Goal: Entertainment & Leisure: Browse casually

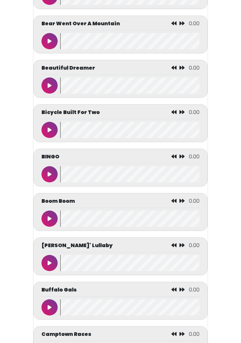
scroll to position [534, 0]
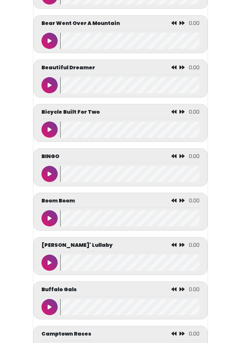
click at [52, 306] on button at bounding box center [49, 307] width 16 height 16
click at [43, 306] on button at bounding box center [49, 307] width 16 height 16
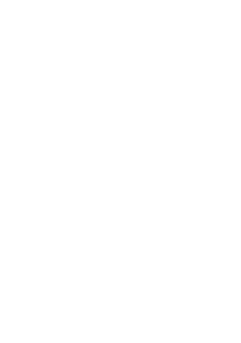
scroll to position [0, 0]
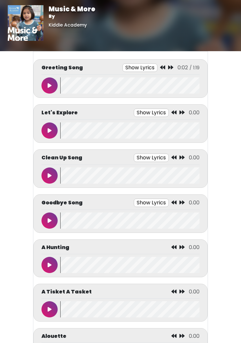
click at [51, 85] on button at bounding box center [49, 85] width 16 height 16
click at [51, 82] on button at bounding box center [49, 85] width 16 height 16
click at [46, 127] on button at bounding box center [49, 130] width 16 height 16
click at [56, 128] on button at bounding box center [49, 130] width 16 height 16
click at [48, 129] on icon at bounding box center [50, 130] width 4 height 5
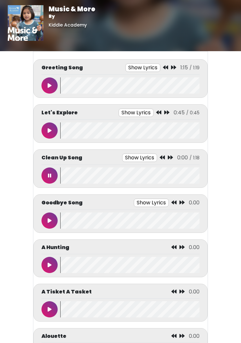
click at [50, 173] on icon at bounding box center [49, 175] width 3 height 5
click at [56, 125] on button at bounding box center [49, 130] width 16 height 16
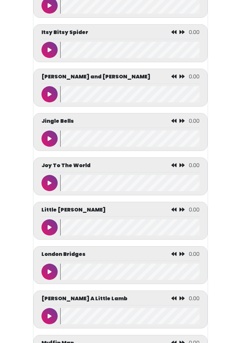
scroll to position [1828, 0]
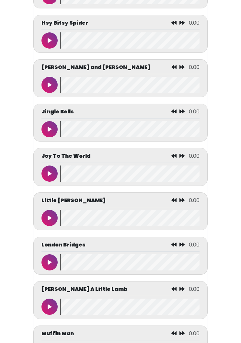
click at [51, 220] on icon at bounding box center [50, 217] width 4 height 5
click at [48, 224] on button at bounding box center [49, 218] width 16 height 16
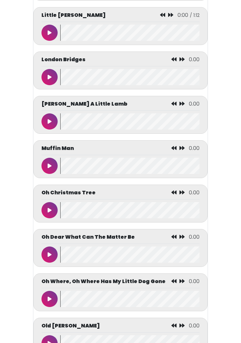
scroll to position [2154, 0]
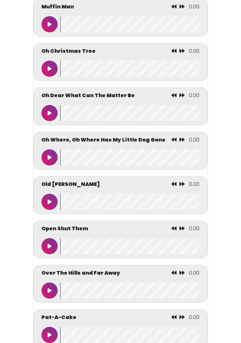
click at [52, 209] on button at bounding box center [49, 202] width 16 height 16
click at [49, 204] on icon at bounding box center [49, 201] width 3 height 5
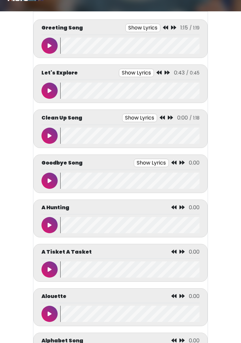
scroll to position [0, 0]
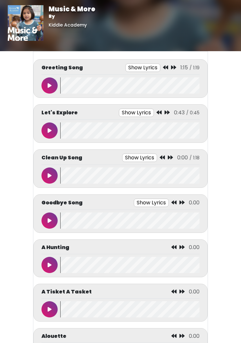
click at [51, 173] on icon at bounding box center [50, 175] width 4 height 5
click at [52, 169] on button at bounding box center [49, 175] width 16 height 16
click at [46, 214] on button at bounding box center [49, 220] width 16 height 16
click at [52, 216] on button at bounding box center [49, 220] width 16 height 16
click at [51, 84] on icon at bounding box center [50, 85] width 4 height 5
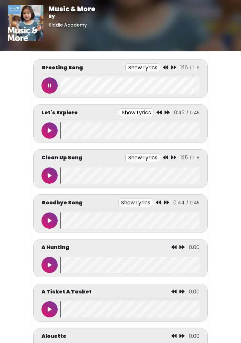
click at [48, 80] on button at bounding box center [49, 85] width 16 height 16
click at [53, 128] on button at bounding box center [49, 130] width 16 height 16
click at [51, 123] on button at bounding box center [49, 130] width 16 height 16
click at [50, 130] on icon at bounding box center [50, 130] width 4 height 5
click at [56, 175] on button at bounding box center [49, 175] width 16 height 16
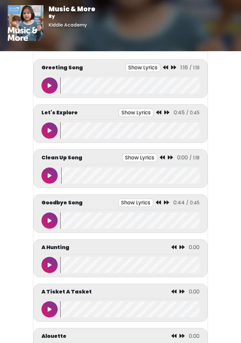
click at [49, 123] on button at bounding box center [49, 130] width 16 height 16
click at [49, 125] on button at bounding box center [49, 130] width 16 height 16
click at [54, 173] on button at bounding box center [49, 175] width 16 height 16
click at [53, 176] on button at bounding box center [49, 175] width 16 height 16
click at [50, 213] on button at bounding box center [49, 220] width 16 height 16
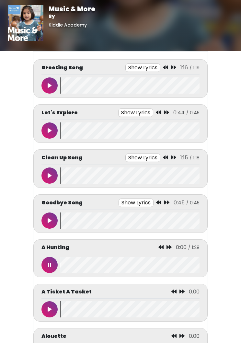
click at [54, 263] on button at bounding box center [49, 265] width 16 height 16
click at [0, 148] on body "Attention Music & More By [GEOGRAPHIC_DATA] Music & More By [GEOGRAPHIC_DATA]" at bounding box center [120, 171] width 241 height 343
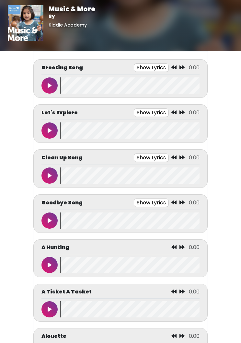
scroll to position [24, 0]
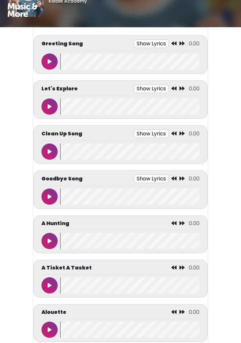
click at [49, 58] on button at bounding box center [49, 61] width 16 height 16
click at [54, 61] on button at bounding box center [49, 61] width 16 height 16
click at [53, 106] on button at bounding box center [49, 106] width 16 height 16
click at [52, 102] on button at bounding box center [49, 106] width 16 height 16
click at [49, 103] on button at bounding box center [49, 106] width 16 height 16
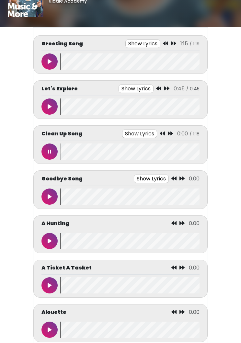
click at [48, 151] on icon at bounding box center [49, 151] width 3 height 5
click at [53, 98] on div "Let's Explore Show Lyrics 0:45 / 0:45 There's music to explore" at bounding box center [120, 99] width 158 height 30
click at [52, 112] on button at bounding box center [49, 106] width 16 height 16
click at [50, 101] on button at bounding box center [49, 106] width 16 height 16
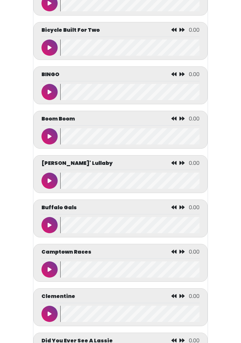
scroll to position [616, 0]
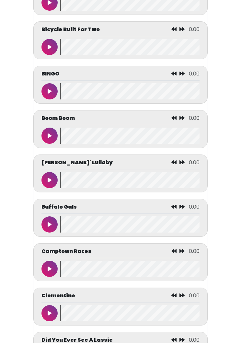
click at [50, 231] on button at bounding box center [49, 224] width 16 height 16
click at [48, 227] on button at bounding box center [49, 224] width 16 height 16
click at [43, 271] on button at bounding box center [49, 268] width 16 height 16
click at [53, 228] on button at bounding box center [49, 224] width 16 height 16
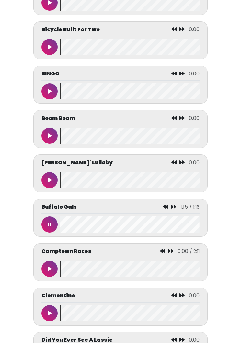
click at [48, 227] on icon at bounding box center [49, 224] width 3 height 5
click at [45, 268] on button at bounding box center [49, 268] width 16 height 16
click at [45, 223] on button at bounding box center [49, 224] width 16 height 16
click at [55, 231] on button at bounding box center [49, 224] width 16 height 16
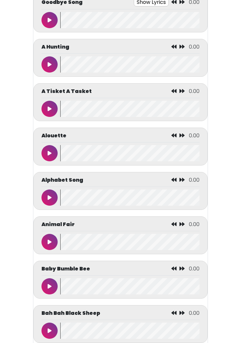
scroll to position [0, 0]
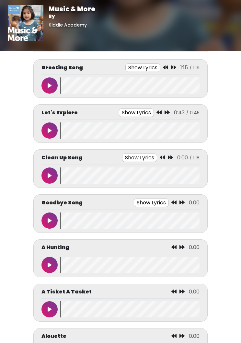
click at [52, 176] on button at bounding box center [49, 175] width 16 height 16
click at [56, 171] on button at bounding box center [49, 175] width 16 height 16
click at [52, 219] on button at bounding box center [49, 220] width 16 height 16
click at [48, 267] on button at bounding box center [49, 265] width 16 height 16
click at [47, 86] on button at bounding box center [49, 85] width 16 height 16
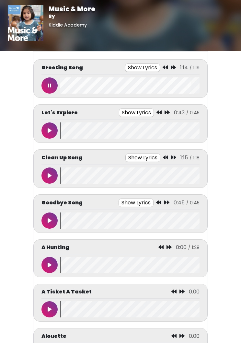
click at [52, 78] on button at bounding box center [49, 85] width 16 height 16
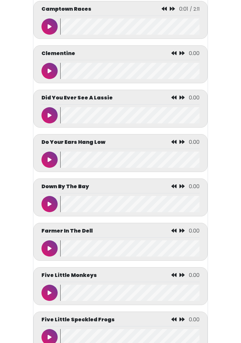
scroll to position [911, 0]
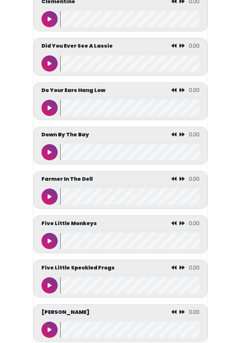
click at [50, 66] on icon at bounding box center [50, 63] width 4 height 5
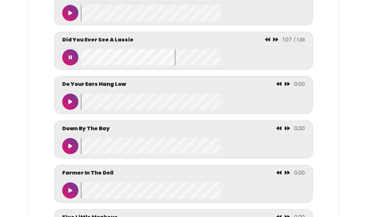
scroll to position [942, 0]
click at [66, 65] on button at bounding box center [70, 57] width 16 height 16
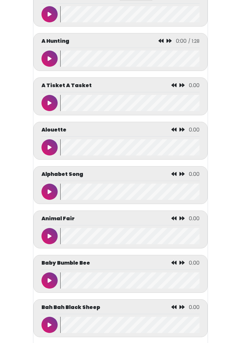
scroll to position [0, 0]
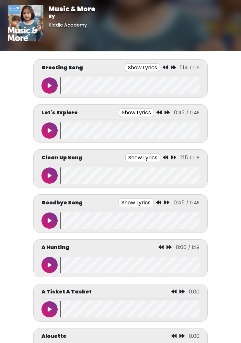
click at [50, 130] on icon at bounding box center [50, 130] width 4 height 5
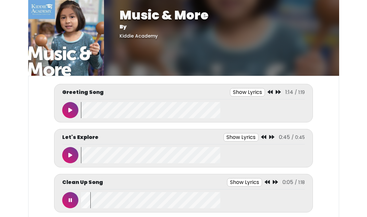
click at [70, 194] on button at bounding box center [70, 200] width 16 height 16
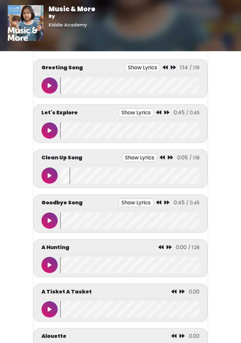
click at [54, 135] on button at bounding box center [49, 130] width 16 height 16
click at [53, 179] on button at bounding box center [49, 175] width 16 height 16
click at [53, 165] on div "Clean Up Song Show Lyrics 1:07 / 1:18 Let’s clean up" at bounding box center [120, 168] width 158 height 30
click at [47, 172] on button at bounding box center [49, 175] width 16 height 16
click at [50, 218] on icon at bounding box center [50, 220] width 4 height 5
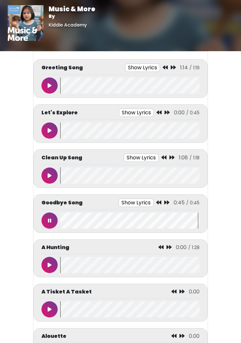
click at [51, 221] on button at bounding box center [49, 220] width 16 height 16
click at [54, 88] on button at bounding box center [49, 85] width 16 height 16
click at [50, 83] on icon at bounding box center [49, 85] width 3 height 5
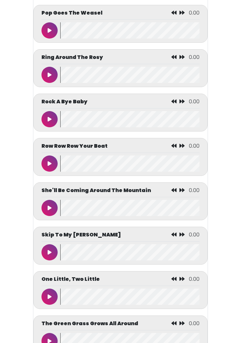
scroll to position [2561, 0]
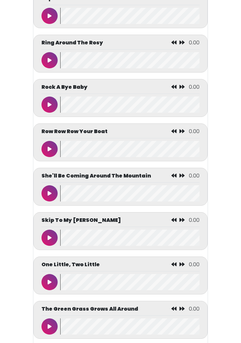
click at [47, 152] on button at bounding box center [49, 149] width 16 height 16
click at [50, 151] on icon at bounding box center [49, 148] width 3 height 5
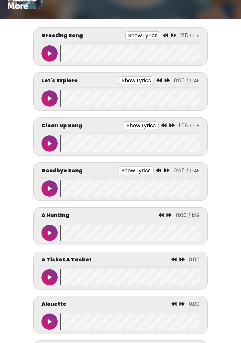
scroll to position [0, 0]
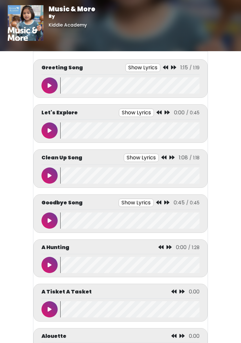
click at [36, 116] on div "Let's Explore Show Lyrics 0:00 / 0:45" at bounding box center [120, 123] width 174 height 39
click at [52, 133] on button at bounding box center [49, 130] width 16 height 16
click at [55, 124] on div at bounding box center [50, 130] width 19 height 16
click at [50, 181] on button at bounding box center [49, 175] width 16 height 16
click at [50, 125] on button at bounding box center [49, 130] width 16 height 16
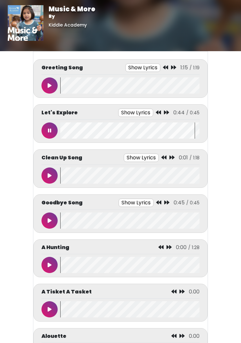
click at [46, 124] on button at bounding box center [49, 130] width 16 height 16
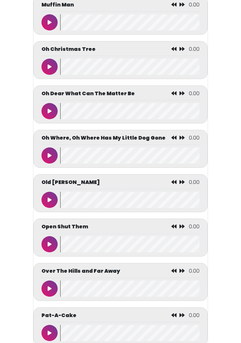
scroll to position [2156, 0]
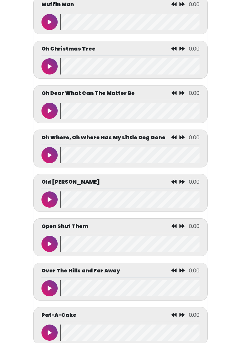
click at [54, 205] on button at bounding box center [49, 200] width 16 height 16
click at [40, 153] on div "Oh Where, Oh Where Has My Little Dog Gone 0.00" at bounding box center [120, 148] width 174 height 38
click at [49, 158] on button at bounding box center [49, 155] width 16 height 16
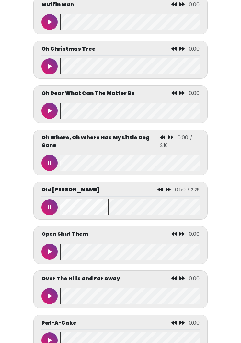
click at [47, 169] on button at bounding box center [49, 163] width 16 height 16
click at [49, 209] on button at bounding box center [49, 207] width 16 height 16
click at [51, 164] on button at bounding box center [49, 163] width 16 height 16
click at [48, 166] on button at bounding box center [49, 163] width 16 height 16
click at [48, 200] on button at bounding box center [49, 207] width 16 height 16
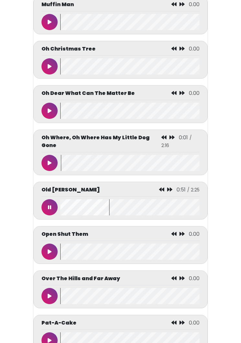
click at [45, 203] on button at bounding box center [49, 207] width 16 height 16
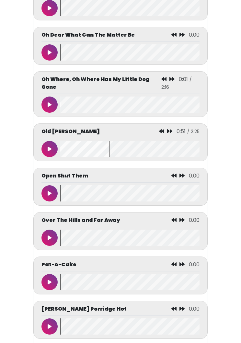
scroll to position [2215, 0]
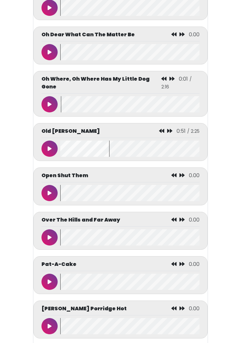
click at [162, 135] on div "Old Macdonald 0:51 / 2:25" at bounding box center [120, 132] width 158 height 11
click at [162, 131] on icon at bounding box center [161, 130] width 5 height 5
click at [163, 132] on icon at bounding box center [161, 130] width 5 height 5
click at [160, 132] on icon at bounding box center [161, 130] width 5 height 5
click at [161, 133] on icon at bounding box center [161, 130] width 5 height 5
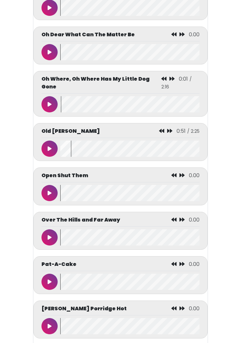
click at [160, 133] on icon at bounding box center [161, 130] width 5 height 5
click at [163, 131] on icon at bounding box center [161, 130] width 5 height 5
click at [45, 148] on button at bounding box center [49, 148] width 16 height 16
click at [47, 149] on button at bounding box center [49, 148] width 16 height 16
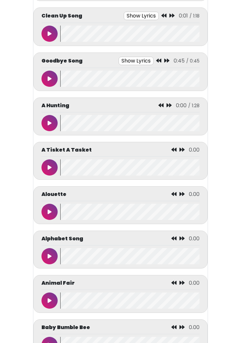
scroll to position [0, 0]
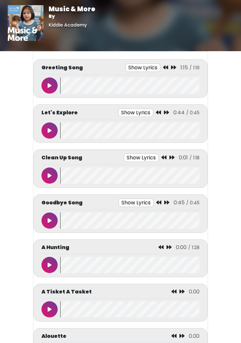
click at [48, 173] on icon at bounding box center [50, 175] width 4 height 5
click at [51, 176] on icon at bounding box center [49, 175] width 3 height 5
click at [52, 222] on button at bounding box center [49, 220] width 16 height 16
click at [54, 217] on button at bounding box center [49, 220] width 16 height 16
